Goal: Check status

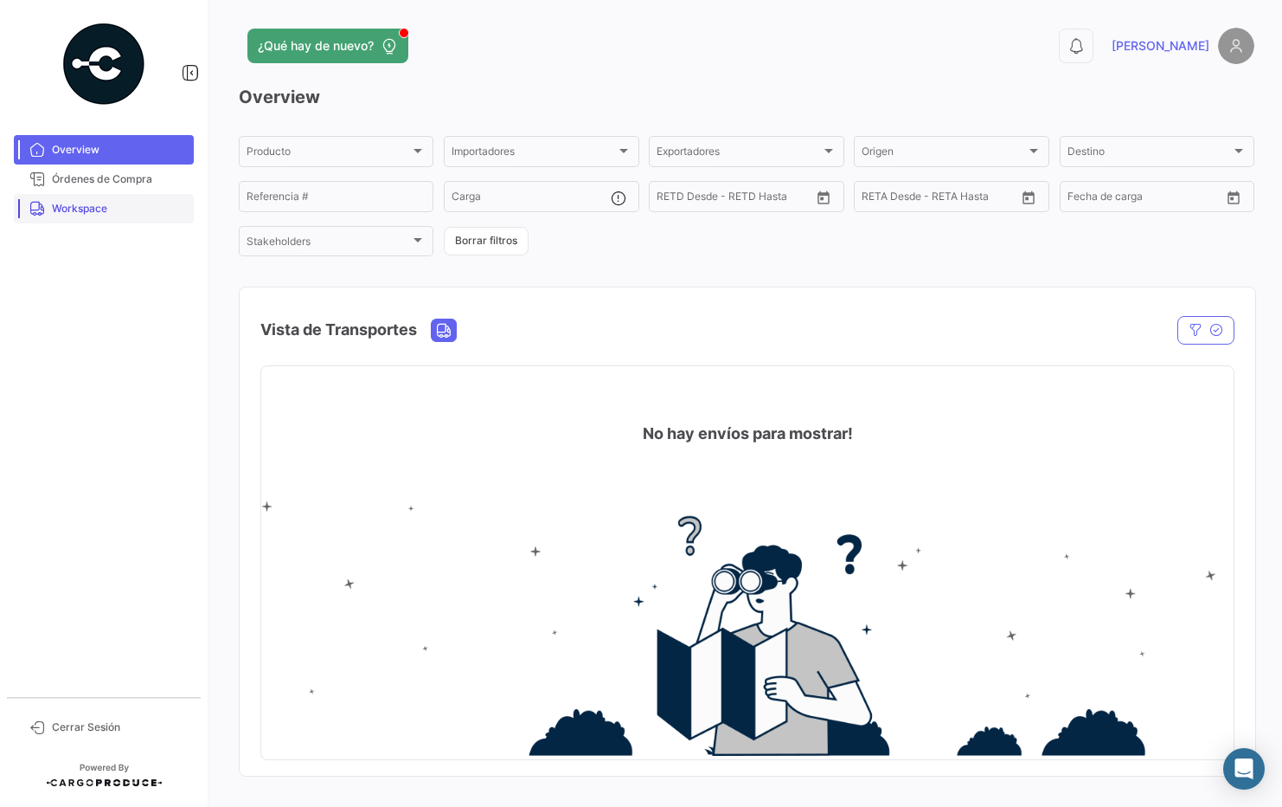
click at [70, 202] on span "Workspace" at bounding box center [119, 209] width 135 height 16
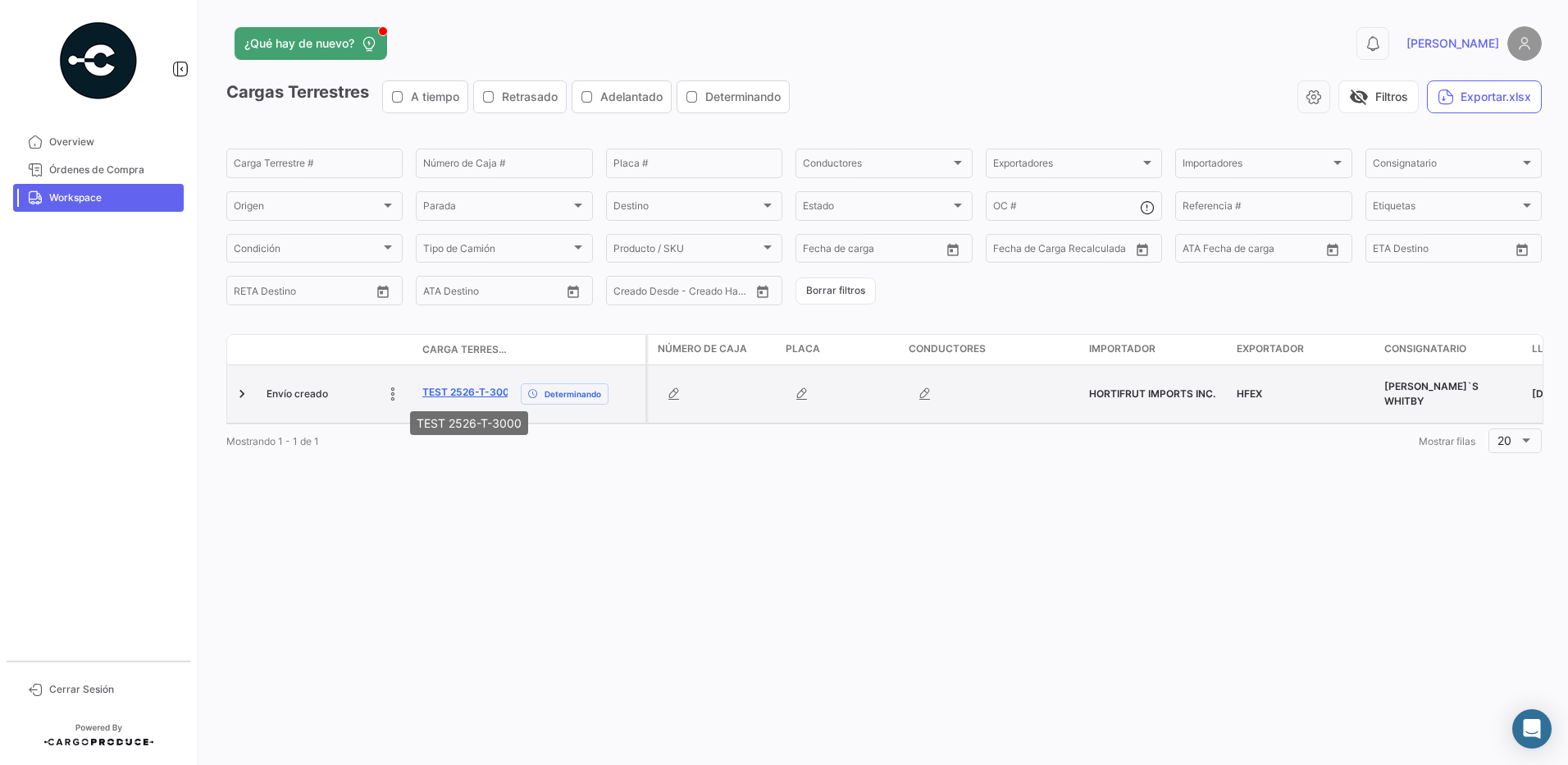
click at [491, 396] on link "TEST 2526-T-3000" at bounding box center [469, 392] width 94 height 15
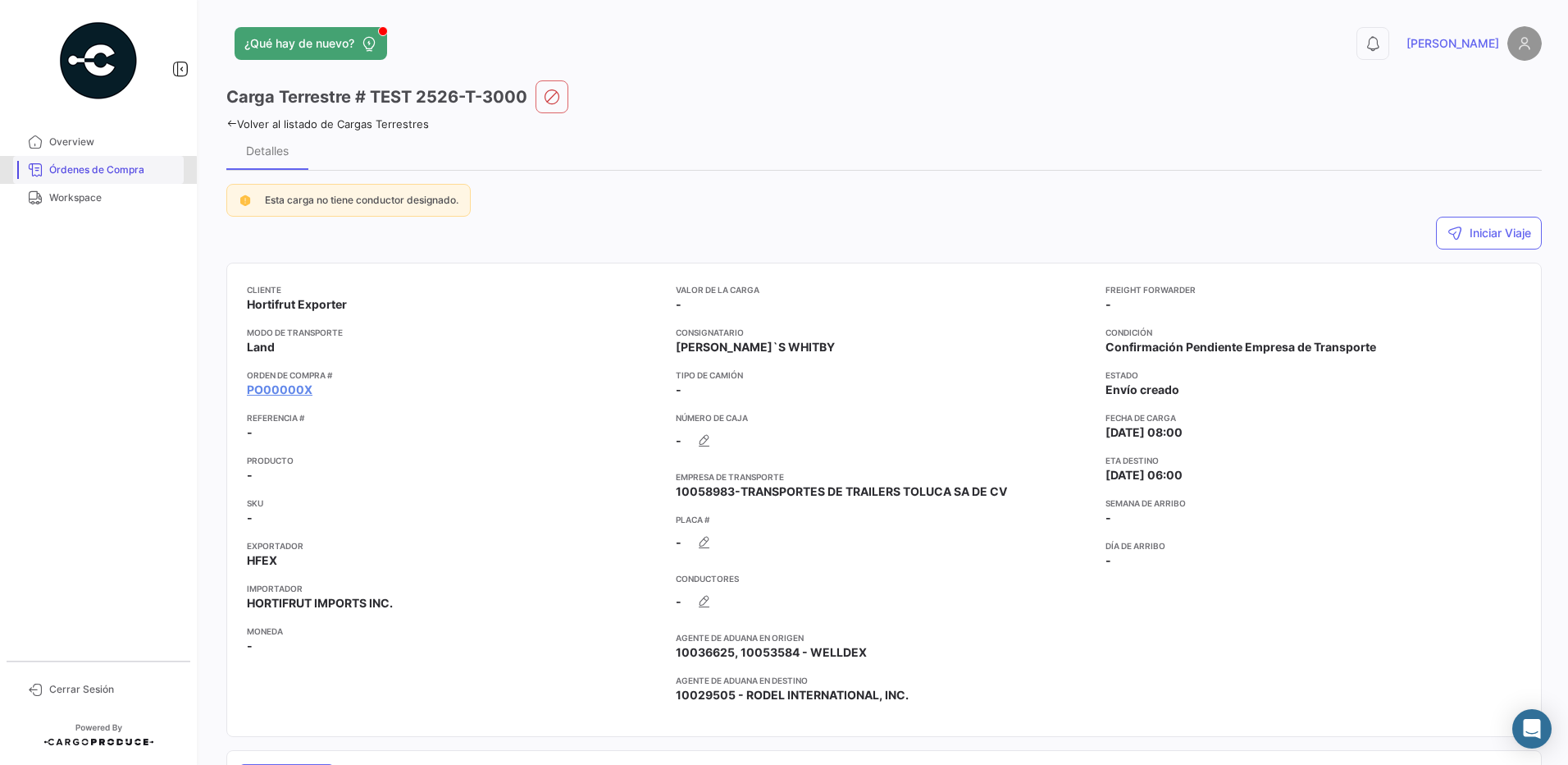
click at [83, 176] on span "Órdenes de Compra" at bounding box center [113, 170] width 128 height 15
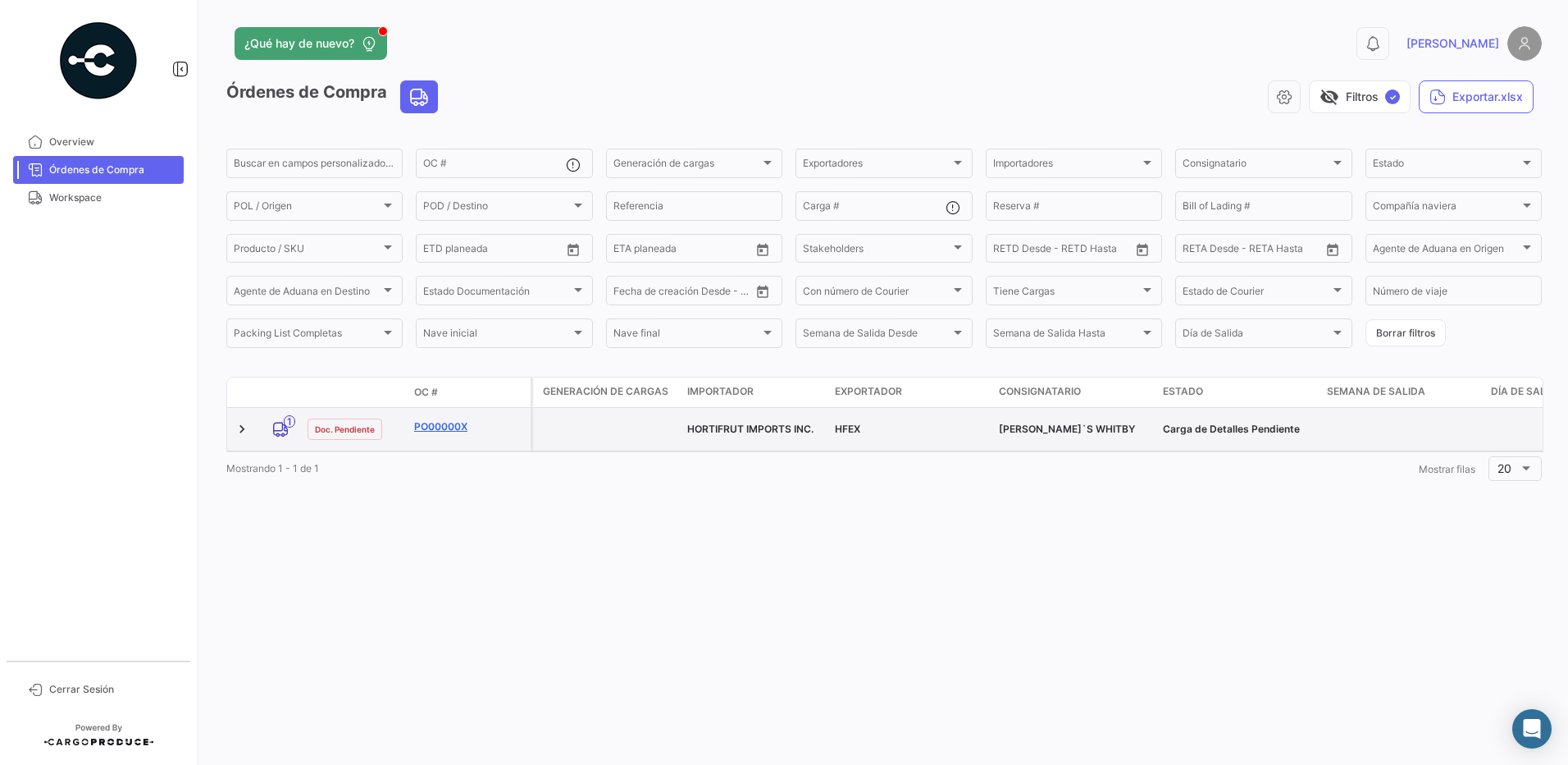
click at [418, 432] on link "PO00000X" at bounding box center [469, 427] width 110 height 15
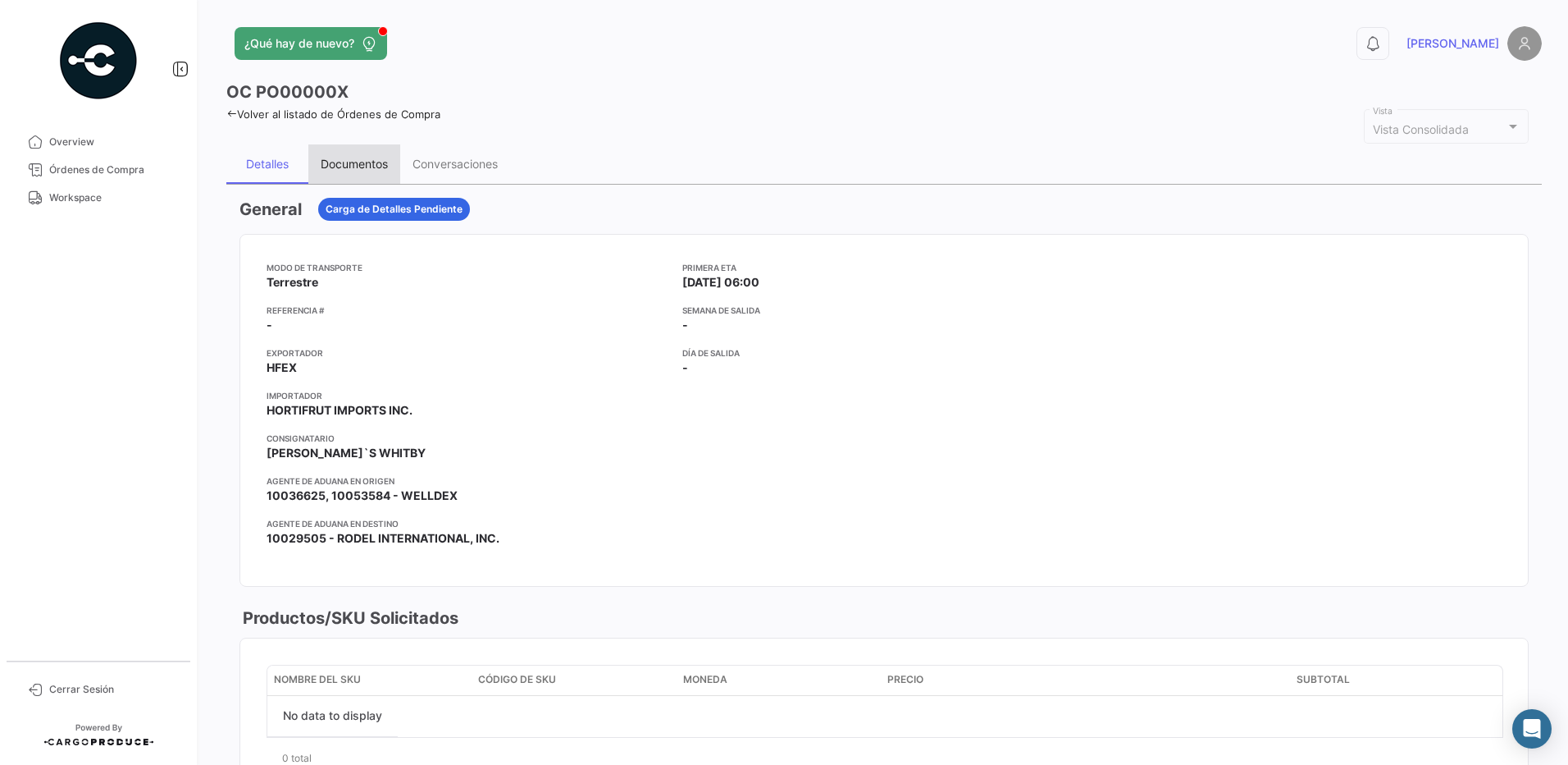
click at [349, 170] on div "Documentos" at bounding box center [353, 163] width 67 height 14
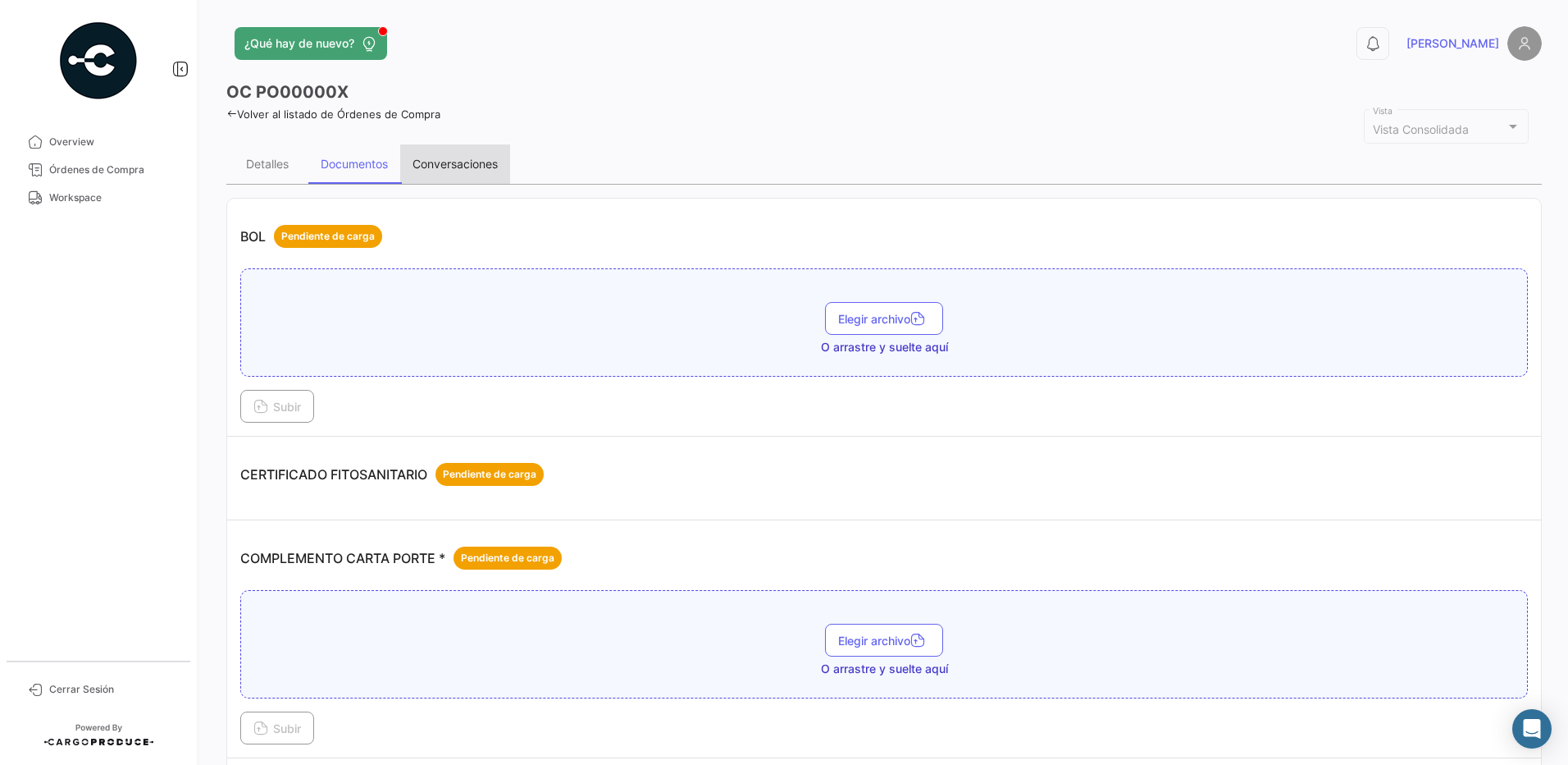
click at [435, 179] on div "Conversaciones" at bounding box center [455, 164] width 110 height 40
